Goal: Information Seeking & Learning: Learn about a topic

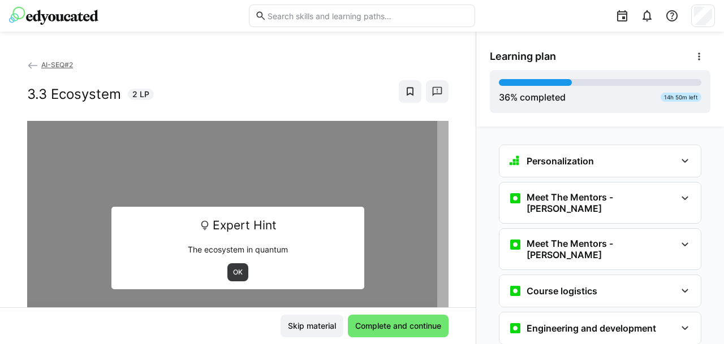
scroll to position [1811, 0]
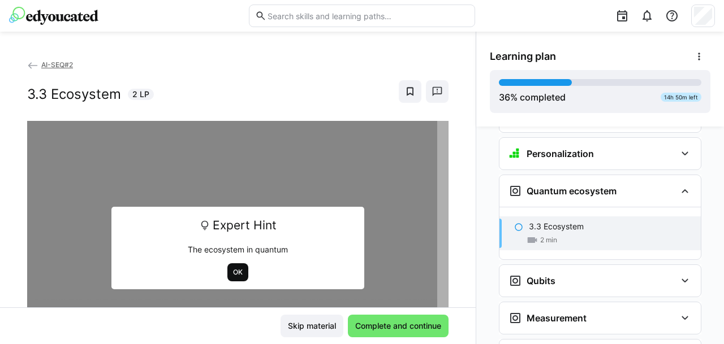
click at [233, 270] on span "OK" at bounding box center [238, 272] width 12 height 9
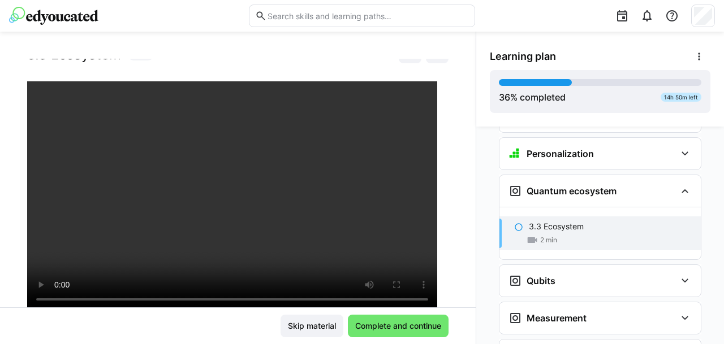
scroll to position [131, 0]
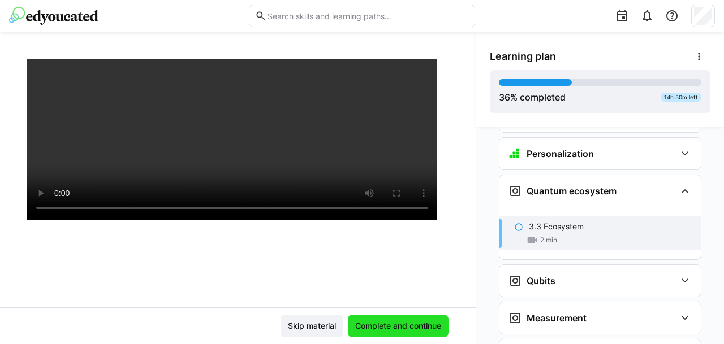
click at [375, 326] on span "Complete and continue" at bounding box center [398, 326] width 89 height 11
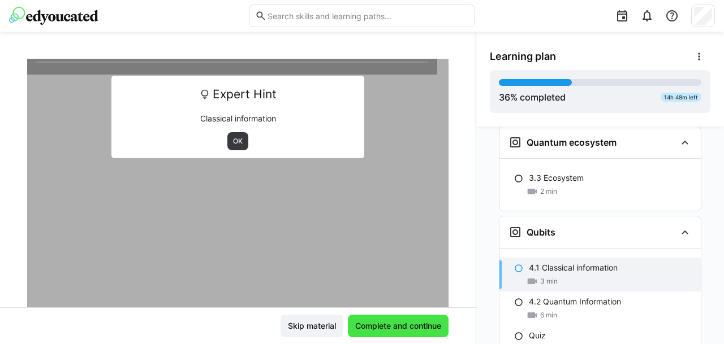
scroll to position [1918, 0]
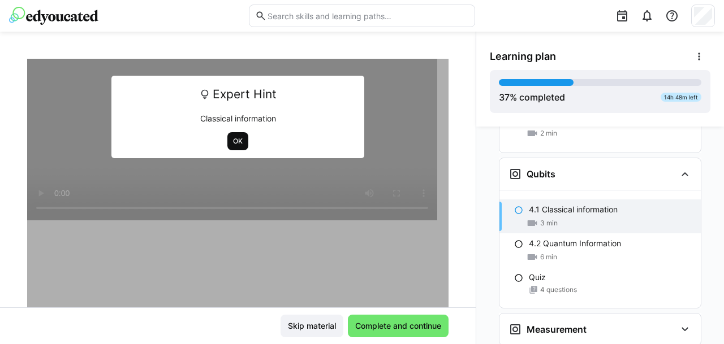
click at [227, 143] on span "OK" at bounding box center [237, 141] width 21 height 18
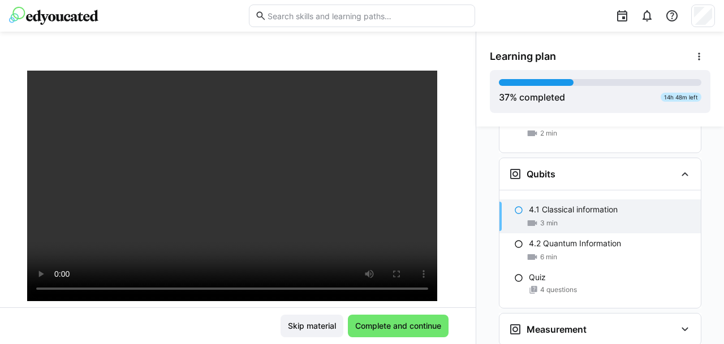
scroll to position [49, 0]
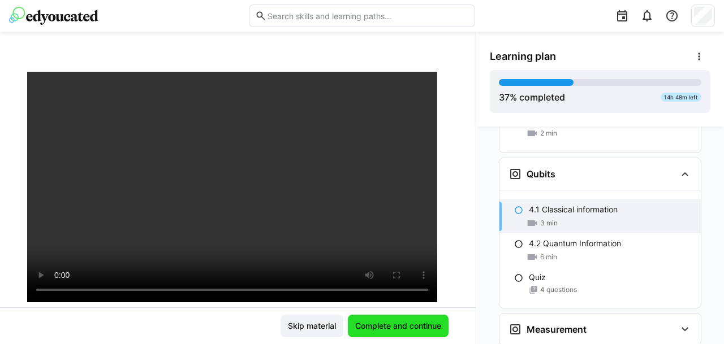
click at [420, 322] on span "Complete and continue" at bounding box center [398, 326] width 89 height 11
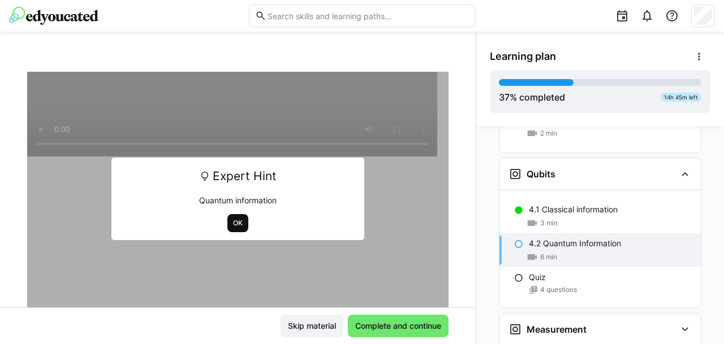
click at [232, 219] on span "OK" at bounding box center [238, 223] width 12 height 9
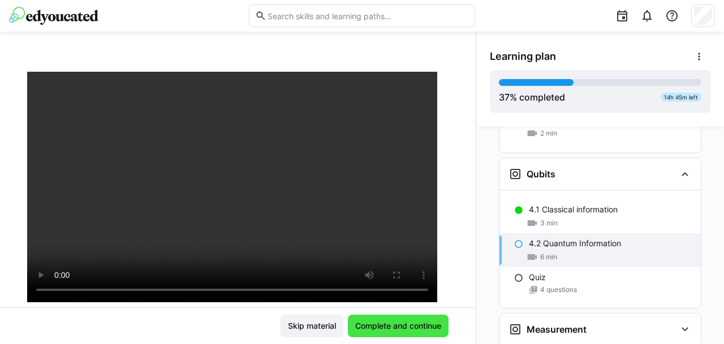
click at [387, 329] on span "Complete and continue" at bounding box center [398, 326] width 89 height 11
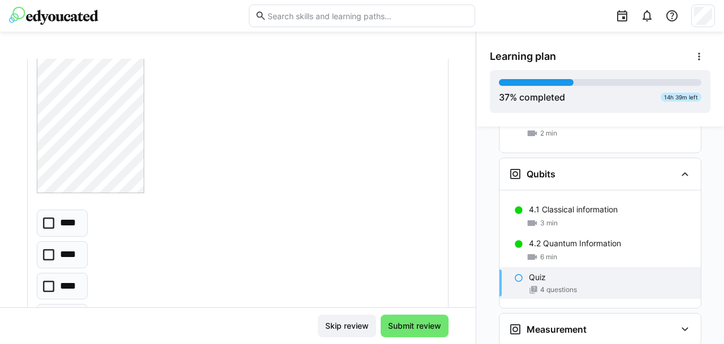
scroll to position [605, 0]
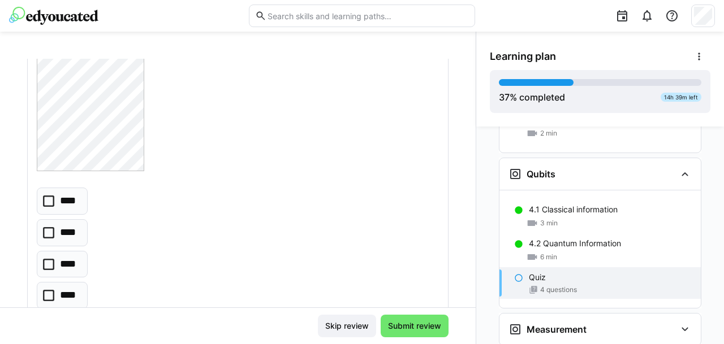
click at [50, 262] on icon at bounding box center [48, 264] width 11 height 11
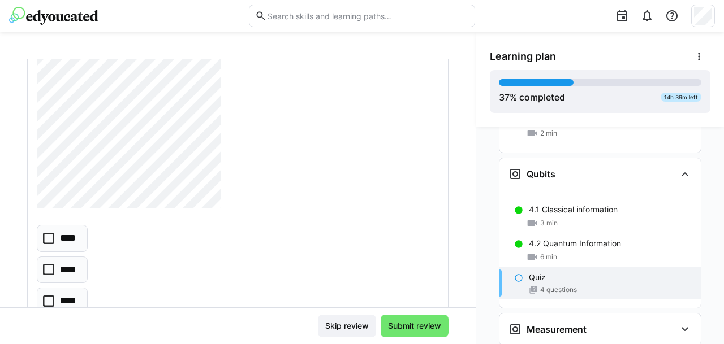
scroll to position [940, 0]
click at [50, 264] on icon at bounding box center [48, 267] width 11 height 11
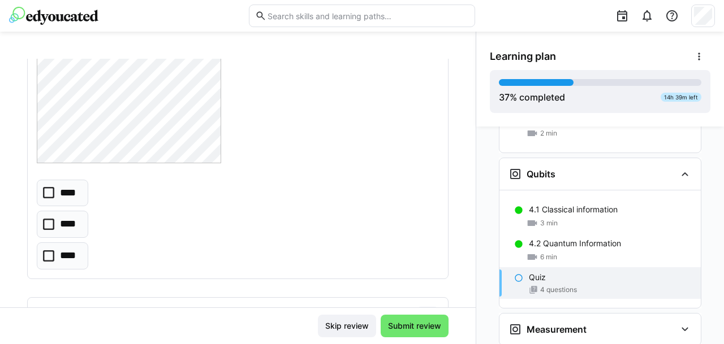
scroll to position [1324, 0]
click at [48, 219] on icon at bounding box center [48, 222] width 11 height 11
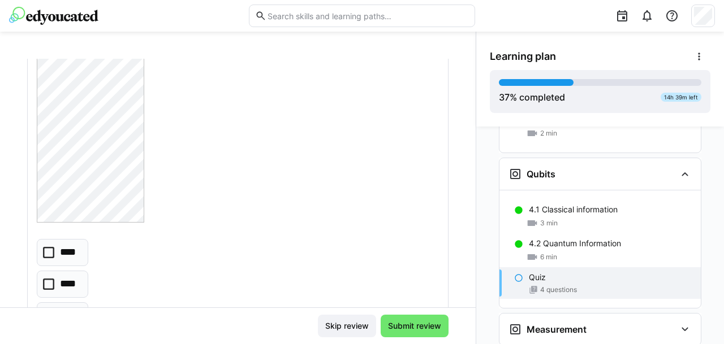
scroll to position [2141, 0]
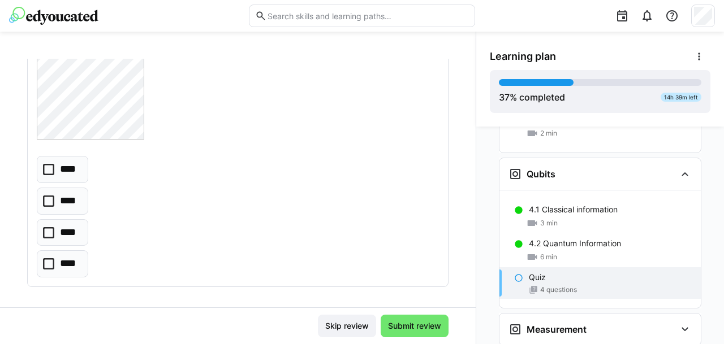
click at [46, 227] on icon at bounding box center [48, 232] width 11 height 11
click at [424, 324] on span "Submit review" at bounding box center [414, 326] width 57 height 11
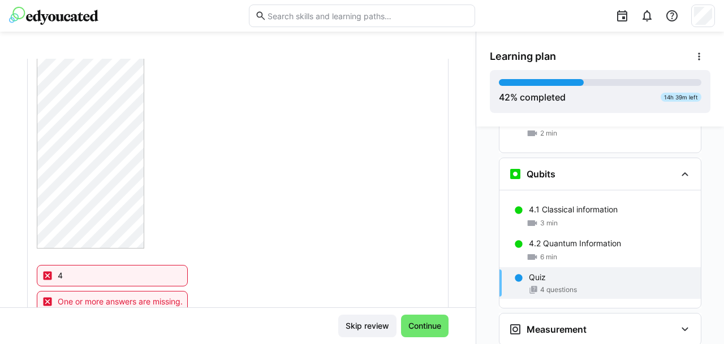
scroll to position [1968, 0]
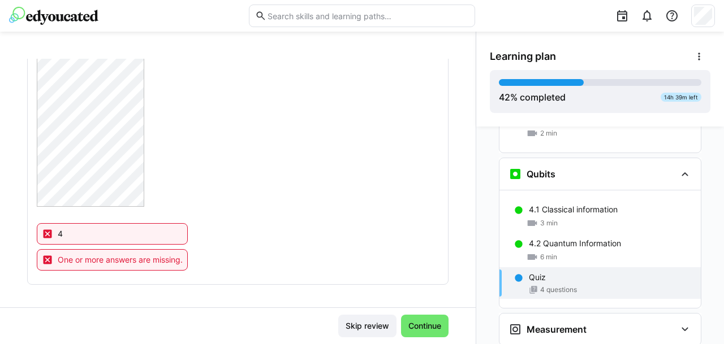
click at [46, 232] on eds-icon at bounding box center [47, 234] width 11 height 11
click at [49, 243] on div "4 One or more answers are missing." at bounding box center [112, 249] width 151 height 52
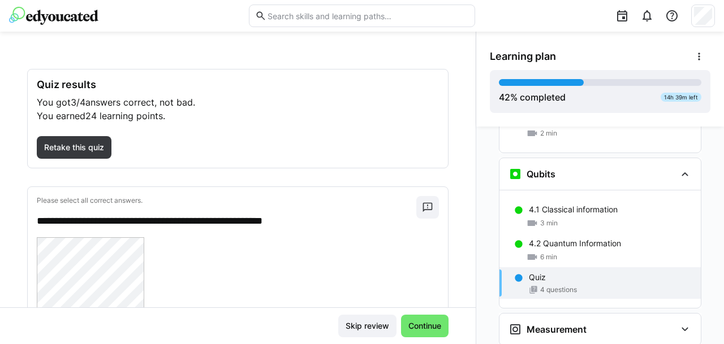
scroll to position [0, 0]
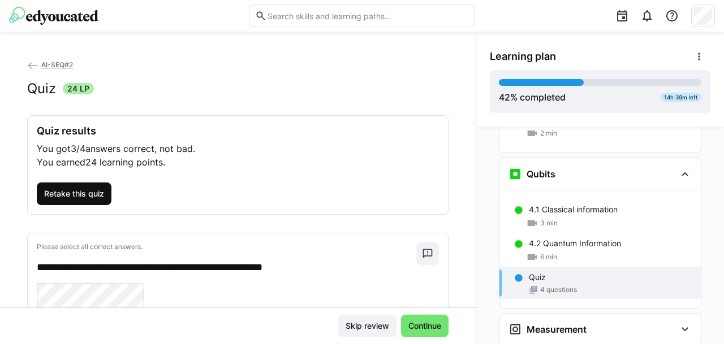
click at [49, 185] on span "Retake this quiz" at bounding box center [74, 194] width 75 height 23
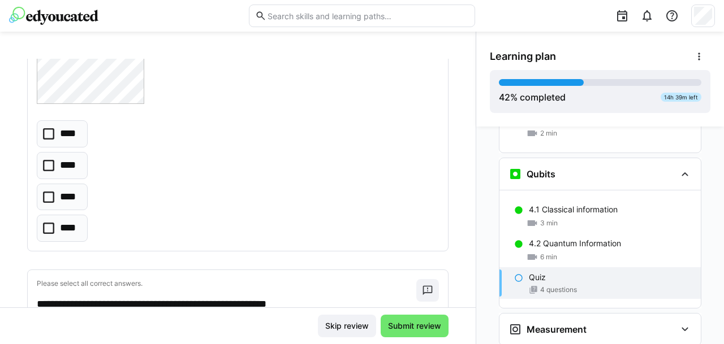
scroll to position [673, 0]
click at [49, 192] on icon at bounding box center [48, 196] width 11 height 11
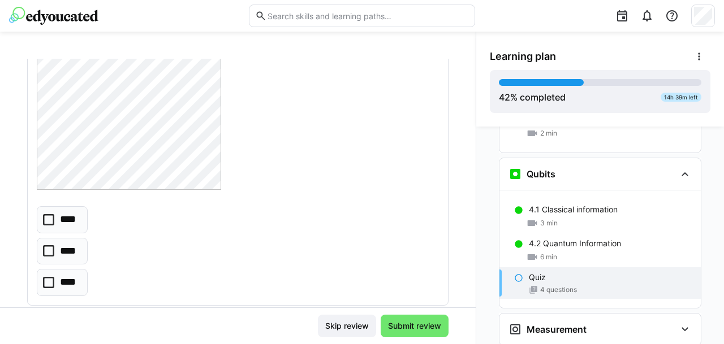
scroll to position [909, 0]
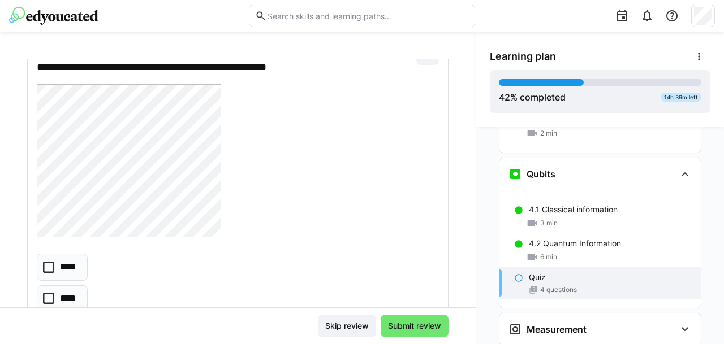
click at [48, 296] on icon at bounding box center [48, 298] width 11 height 11
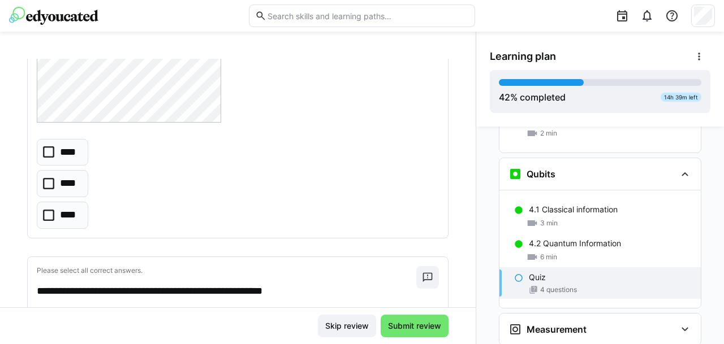
scroll to position [1364, 0]
click at [50, 183] on icon at bounding box center [48, 183] width 11 height 11
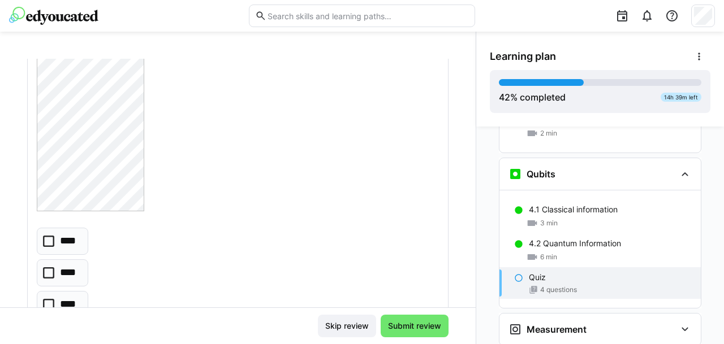
scroll to position [2141, 0]
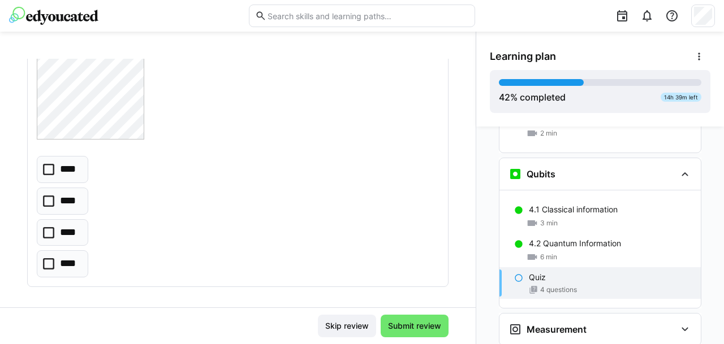
click at [48, 261] on icon at bounding box center [48, 263] width 11 height 11
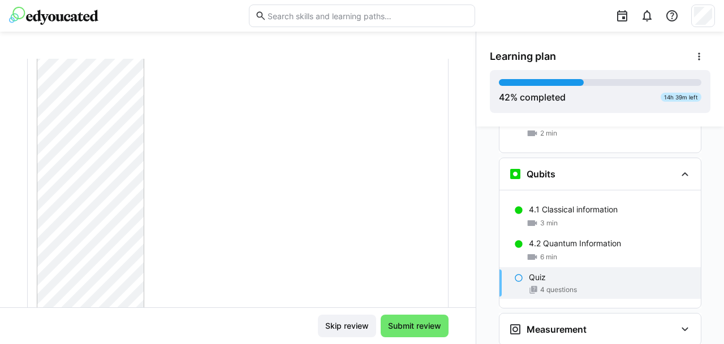
scroll to position [1933, 0]
click at [400, 334] on span "Submit review" at bounding box center [415, 326] width 68 height 23
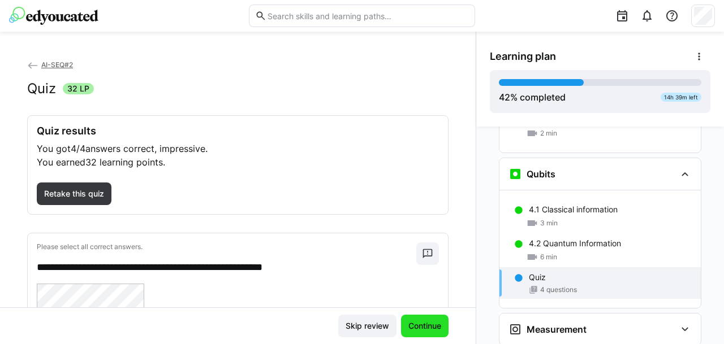
click at [422, 324] on span "Continue" at bounding box center [425, 326] width 36 height 11
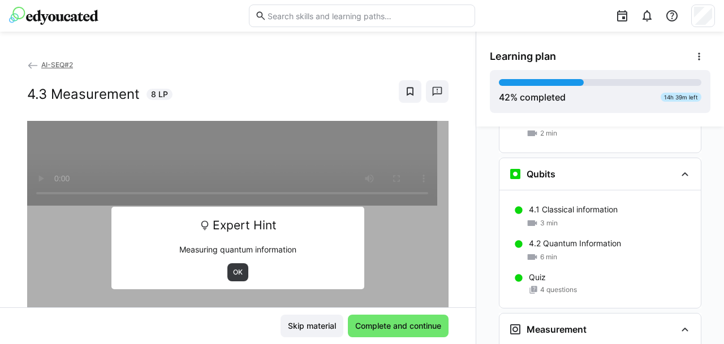
scroll to position [2073, 0]
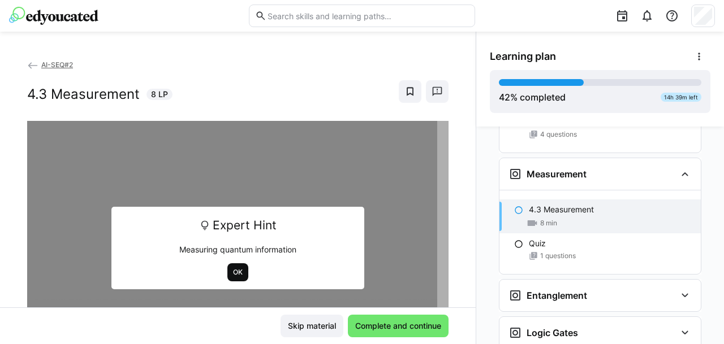
click at [232, 273] on span "OK" at bounding box center [238, 272] width 12 height 9
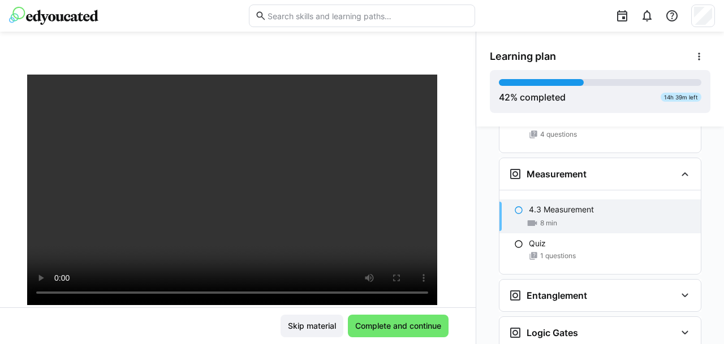
scroll to position [42, 0]
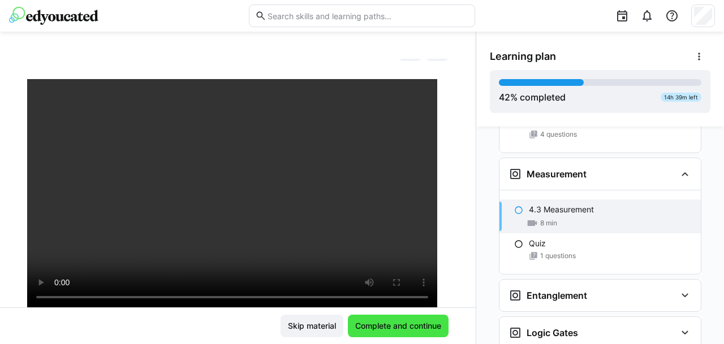
click at [414, 329] on span "Complete and continue" at bounding box center [398, 326] width 89 height 11
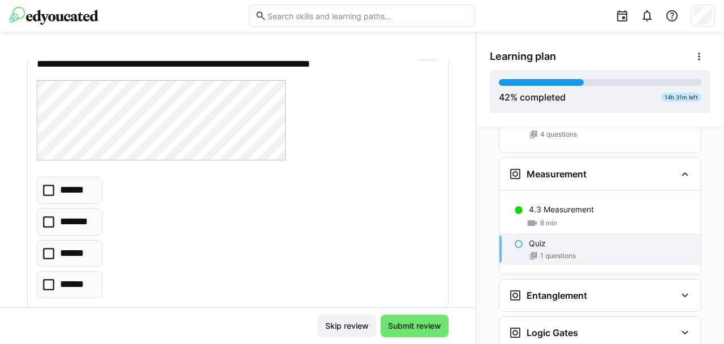
scroll to position [88, 0]
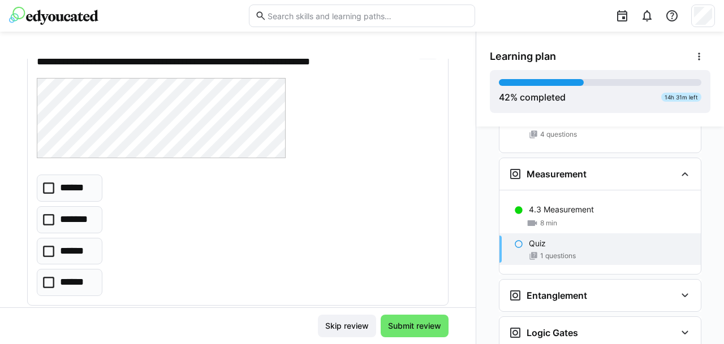
click at [48, 189] on icon at bounding box center [48, 188] width 11 height 11
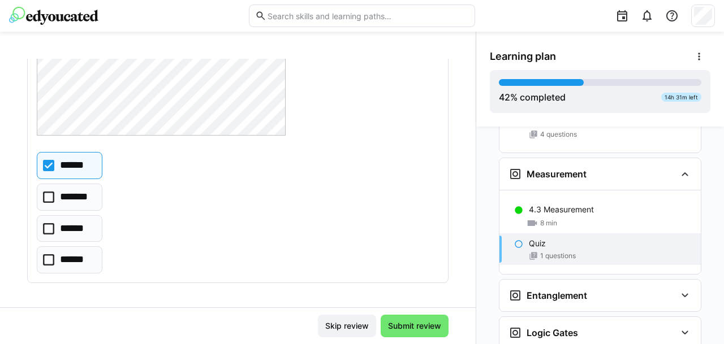
scroll to position [111, 0]
click at [403, 331] on span "Submit review" at bounding box center [414, 326] width 57 height 11
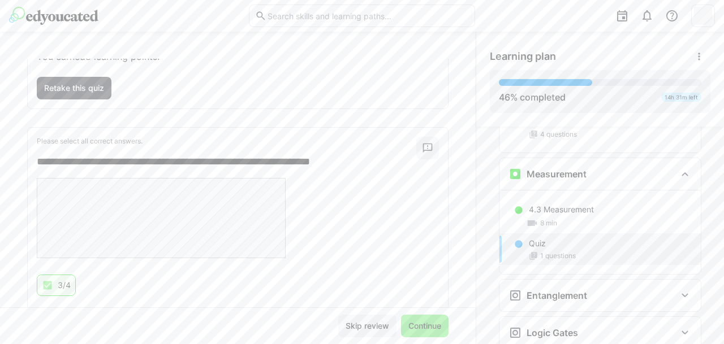
scroll to position [133, 0]
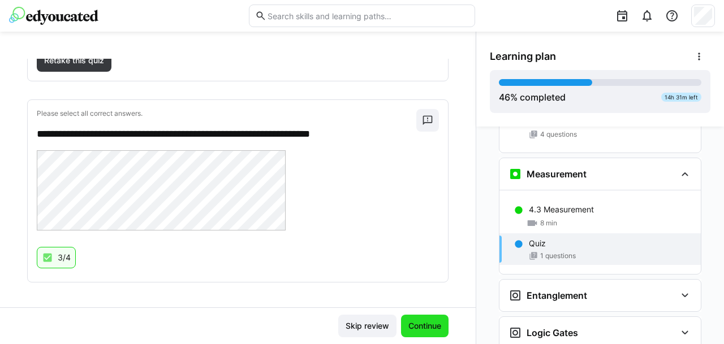
click at [421, 322] on span "Continue" at bounding box center [425, 326] width 36 height 11
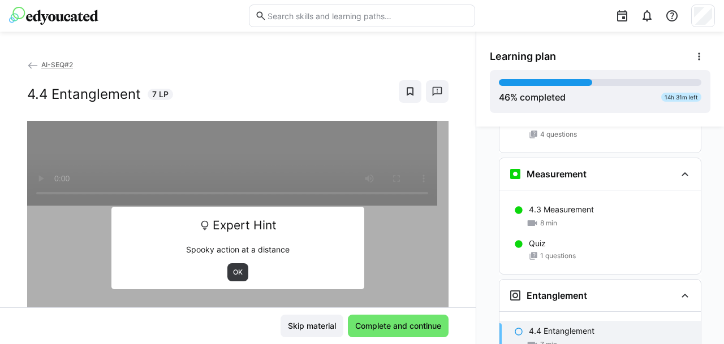
scroll to position [2195, 0]
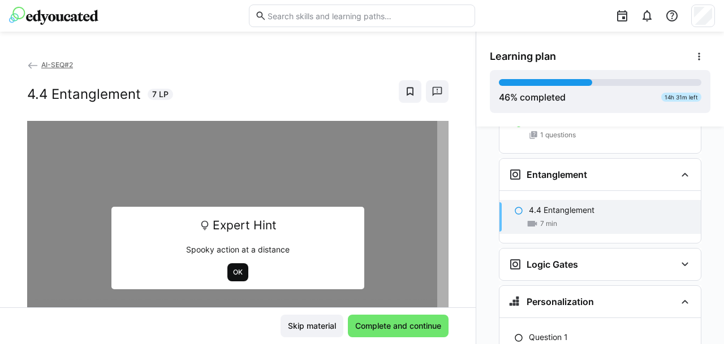
click at [238, 269] on span "OK" at bounding box center [238, 272] width 12 height 9
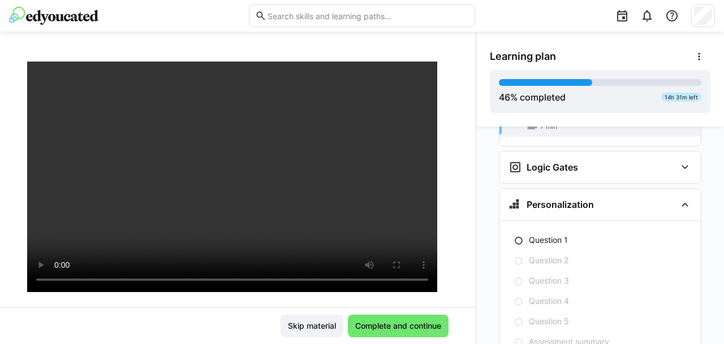
scroll to position [54, 0]
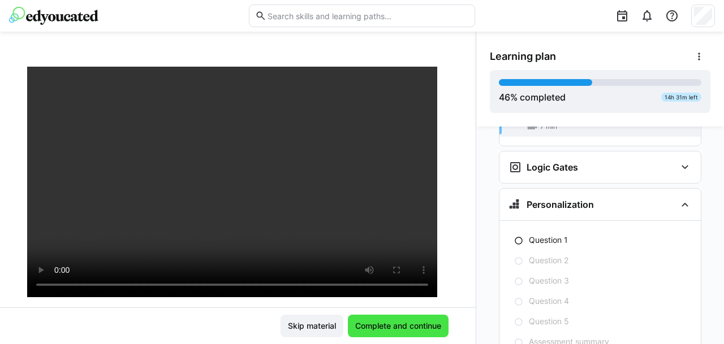
click at [400, 324] on span "Complete and continue" at bounding box center [398, 326] width 89 height 11
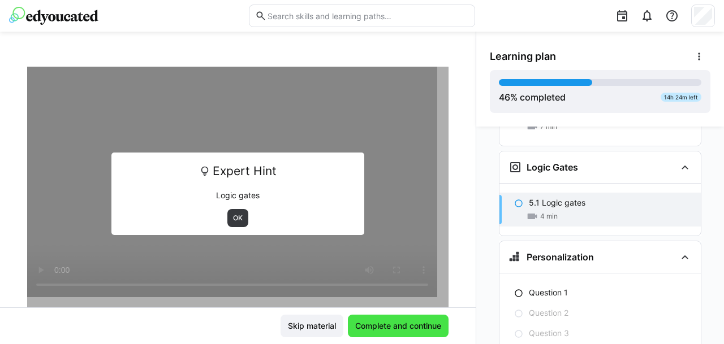
scroll to position [2284, 0]
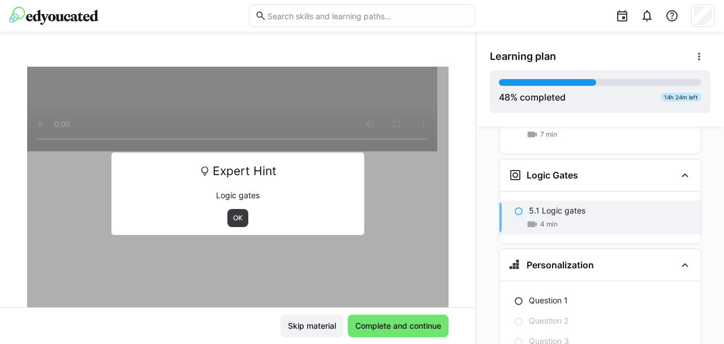
click at [219, 165] on span "Expert Hint" at bounding box center [245, 171] width 64 height 21
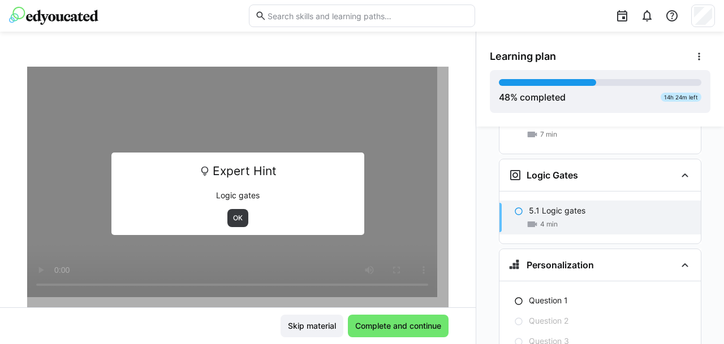
click at [201, 173] on eds-icon at bounding box center [204, 171] width 11 height 11
click at [234, 216] on span "OK" at bounding box center [238, 218] width 12 height 9
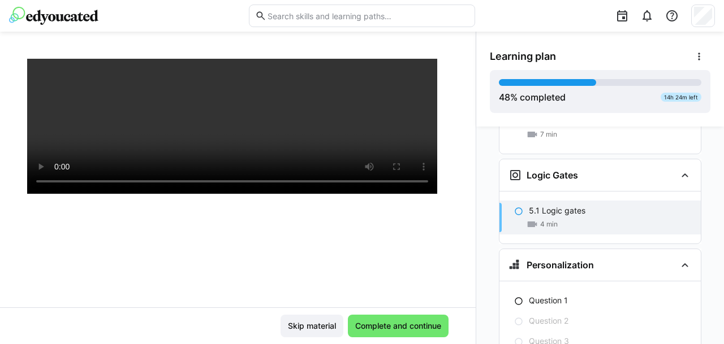
scroll to position [192, 0]
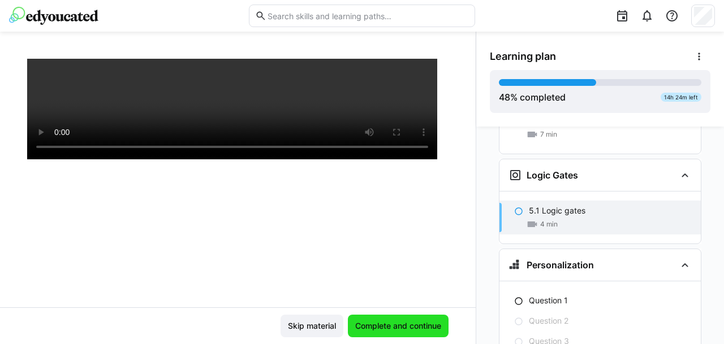
click at [391, 325] on span "Complete and continue" at bounding box center [398, 326] width 89 height 11
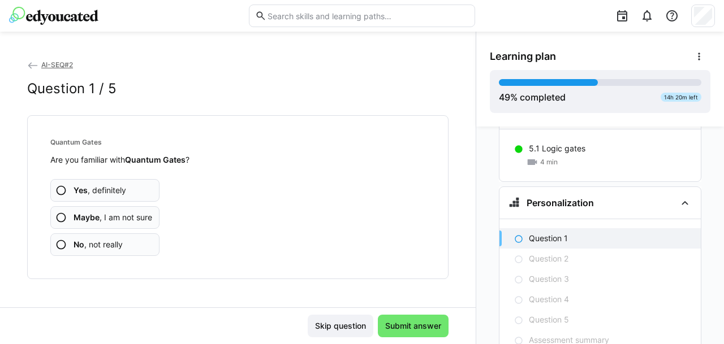
scroll to position [2349, 0]
click at [86, 243] on span "No , not really" at bounding box center [98, 244] width 49 height 11
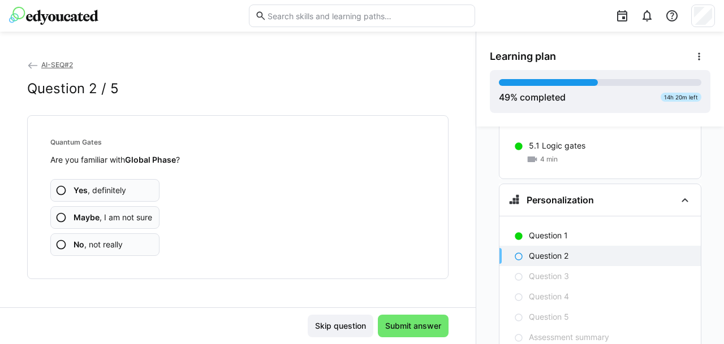
click at [113, 244] on span "No , not really" at bounding box center [98, 244] width 49 height 11
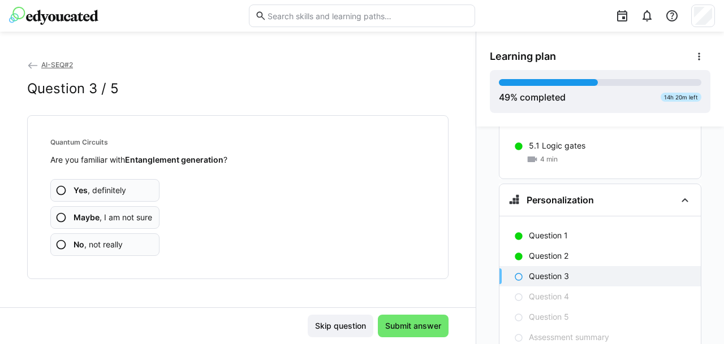
click at [113, 244] on span "No , not really" at bounding box center [98, 244] width 49 height 11
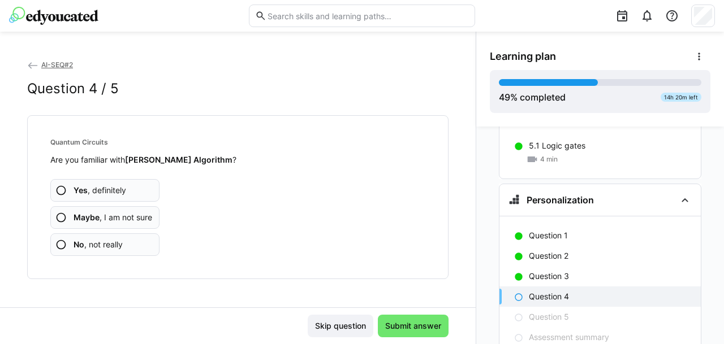
click at [109, 244] on span "No , not really" at bounding box center [98, 244] width 49 height 11
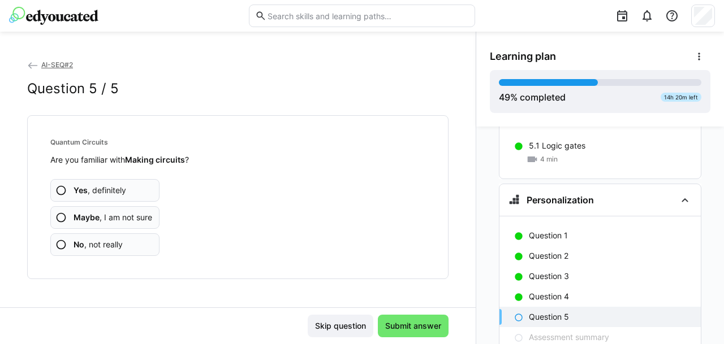
click at [109, 244] on span "No , not really" at bounding box center [98, 244] width 49 height 11
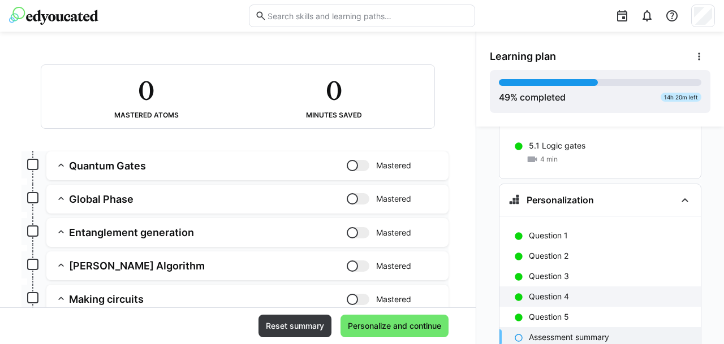
scroll to position [2364, 0]
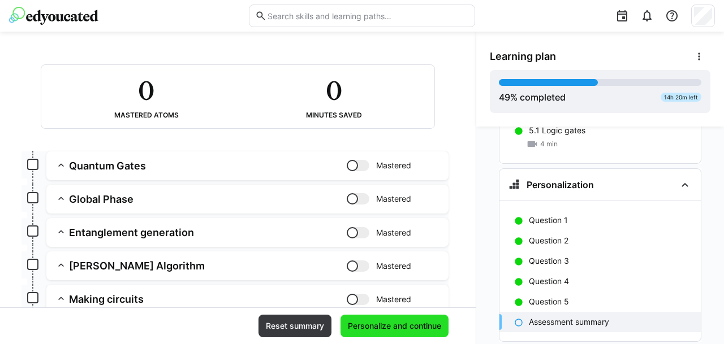
click at [408, 336] on span "Personalize and continue" at bounding box center [394, 326] width 108 height 23
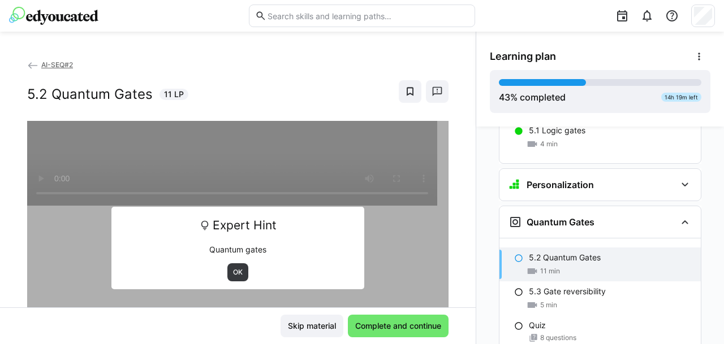
scroll to position [2427, 0]
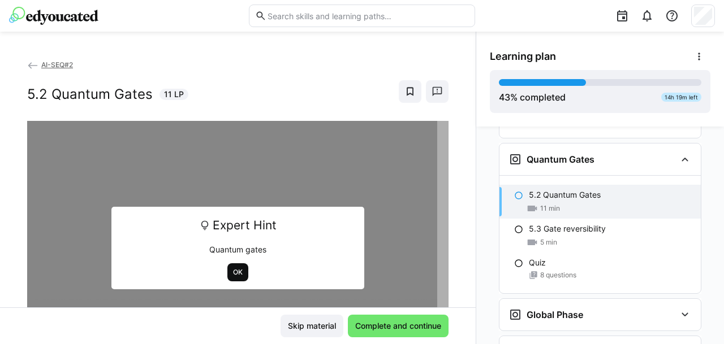
click at [227, 275] on span "OK" at bounding box center [237, 273] width 21 height 18
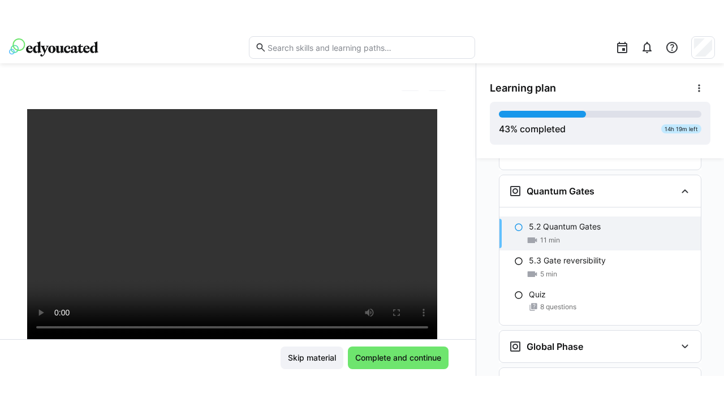
scroll to position [43, 0]
